Goal: Task Accomplishment & Management: Manage account settings

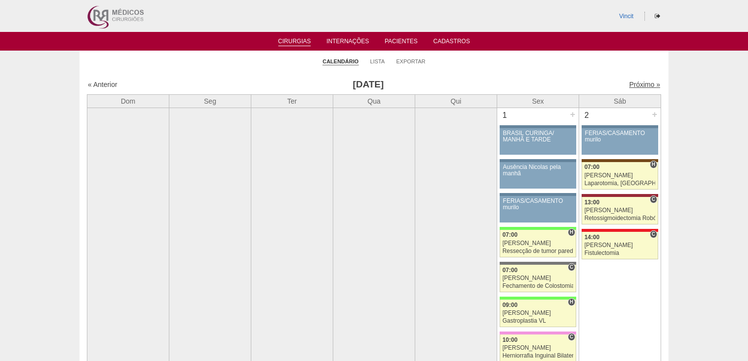
click at [631, 85] on link "Próximo »" at bounding box center [644, 84] width 31 height 8
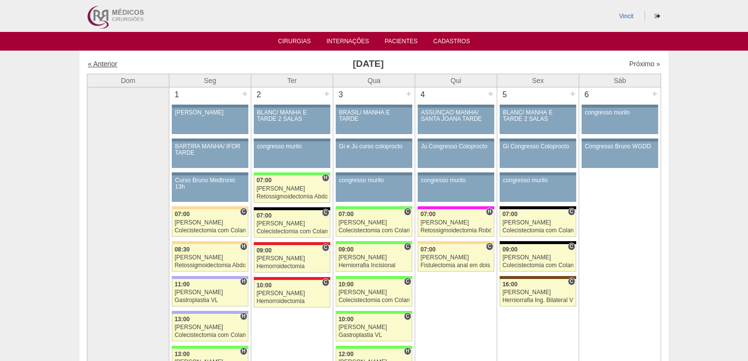
click at [103, 62] on link "« Anterior" at bounding box center [102, 64] width 29 height 8
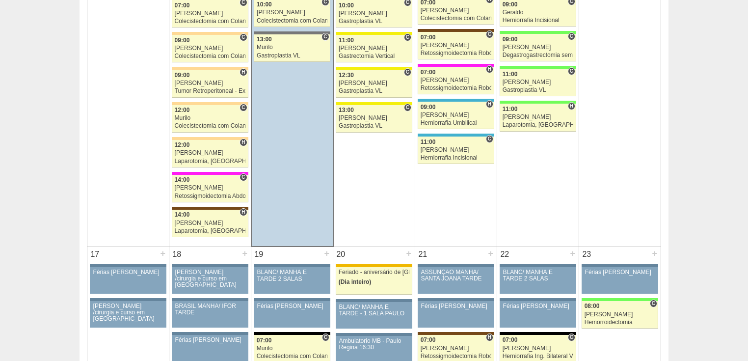
scroll to position [1178, 0]
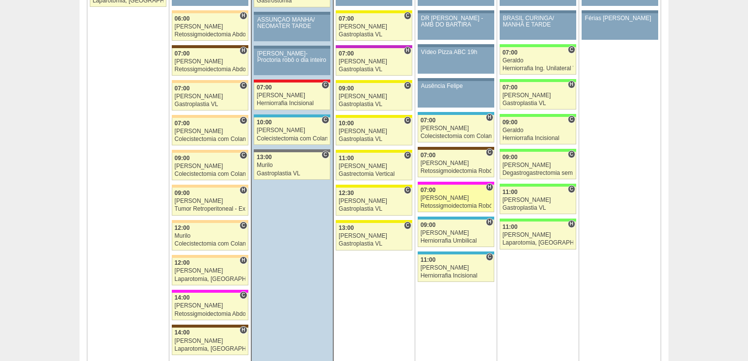
click at [445, 203] on div "Retossigmoidectomia Robótica" at bounding box center [456, 206] width 71 height 6
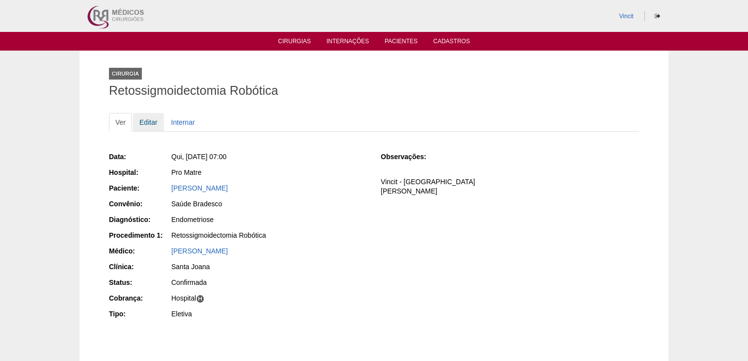
click at [148, 123] on link "Editar" at bounding box center [148, 122] width 31 height 19
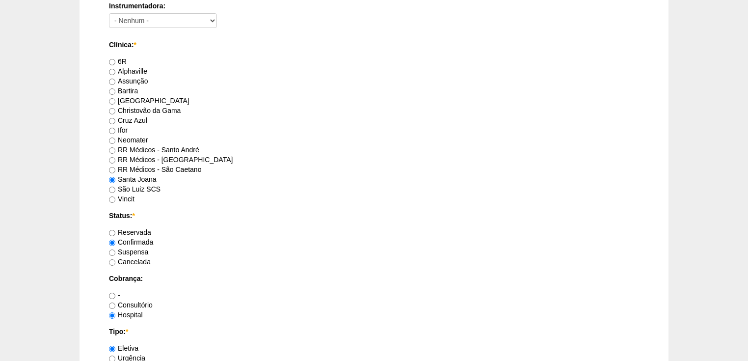
scroll to position [785, 0]
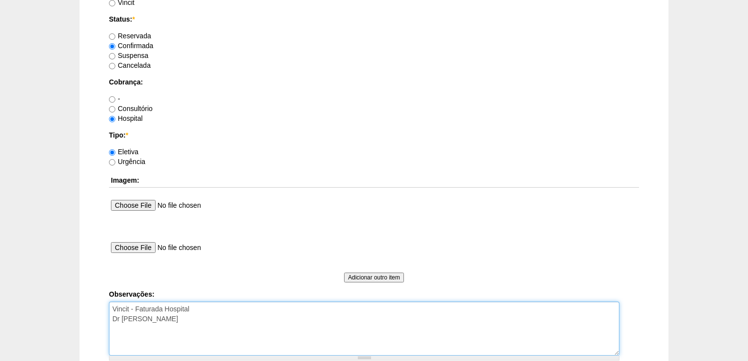
click at [181, 318] on textarea "Vincit - Faturada Hospital Dr Ortiz - Faturada" at bounding box center [364, 328] width 510 height 54
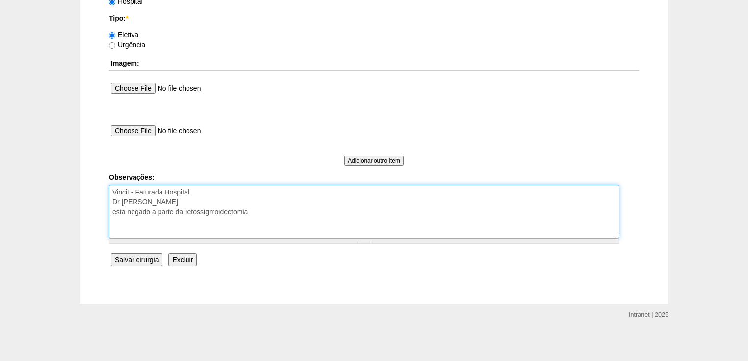
type textarea "Vincit - Faturada Hospital Dr Ortiz - Faturada esta negado a parte da retossigm…"
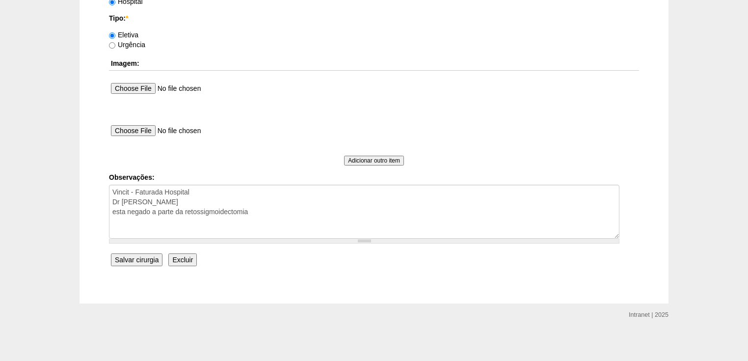
click at [139, 255] on input "Salvar cirurgia" at bounding box center [137, 259] width 52 height 13
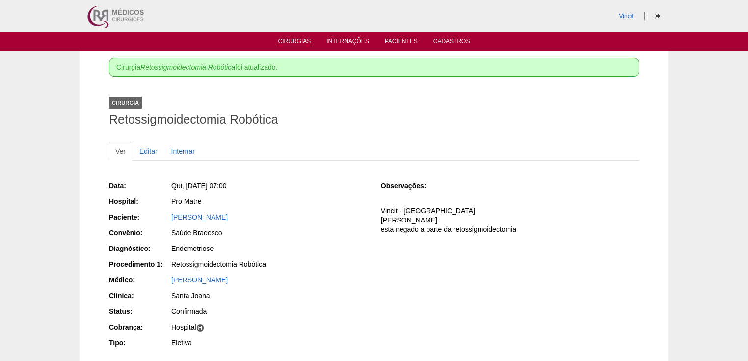
click at [294, 39] on link "Cirurgias" at bounding box center [294, 42] width 33 height 8
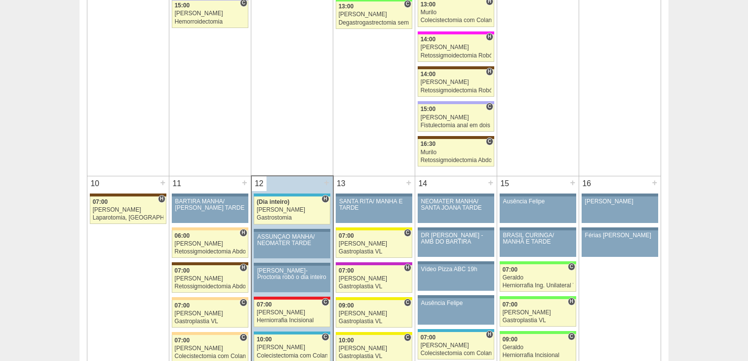
scroll to position [1099, 0]
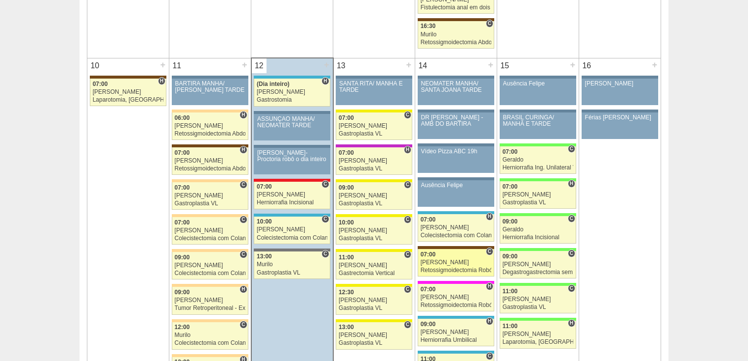
click at [436, 267] on div "Retossigmoidectomia Robótica" at bounding box center [456, 270] width 71 height 6
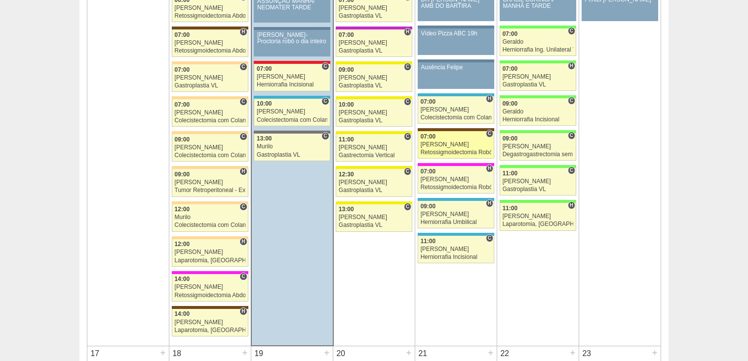
scroll to position [1099, 0]
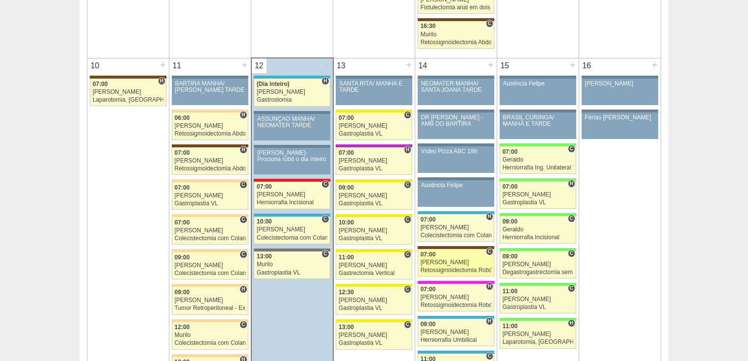
click at [429, 267] on div "Retossigmoidectomia Robótica" at bounding box center [456, 270] width 71 height 6
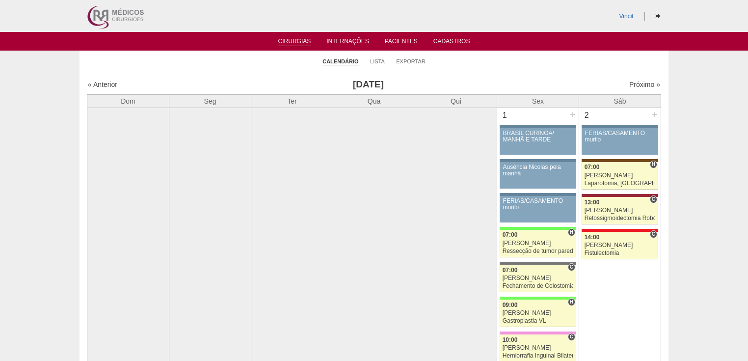
scroll to position [1099, 0]
